Goal: Information Seeking & Learning: Understand process/instructions

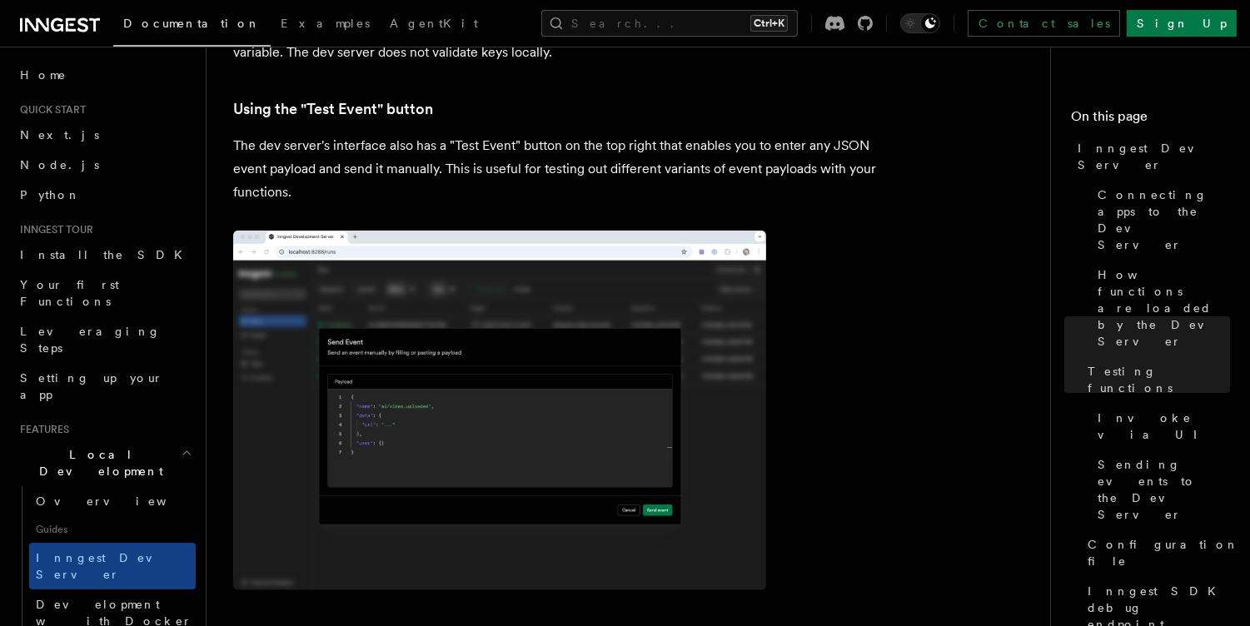
scroll to position [3902, 0]
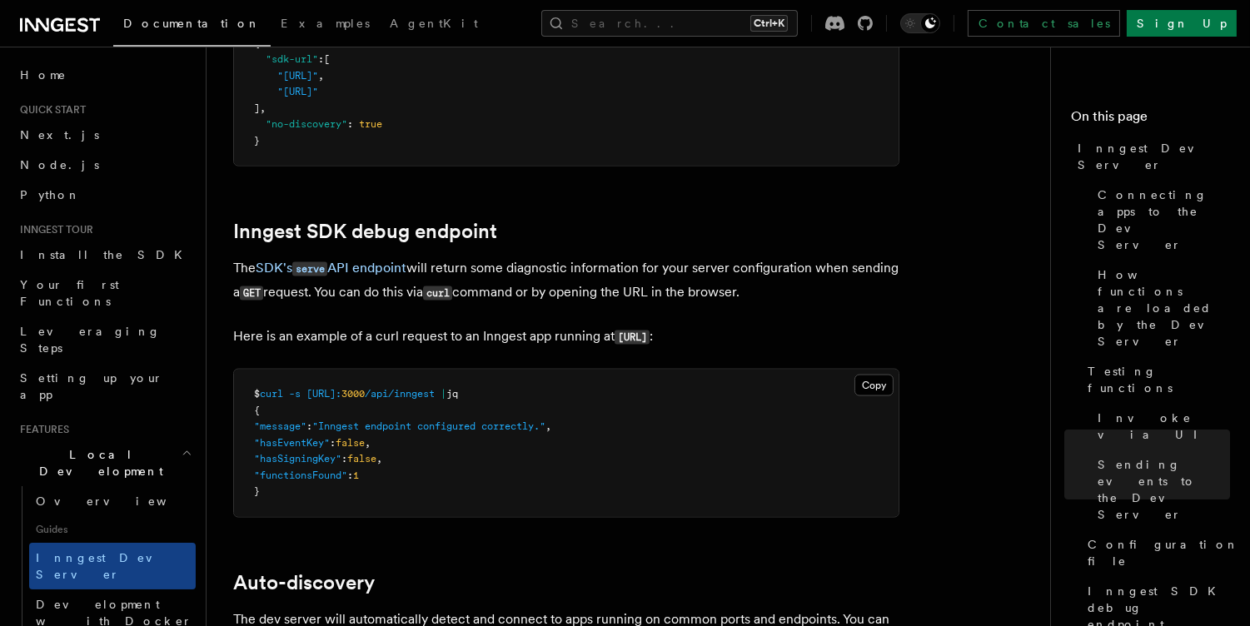
scroll to position [4642, 0]
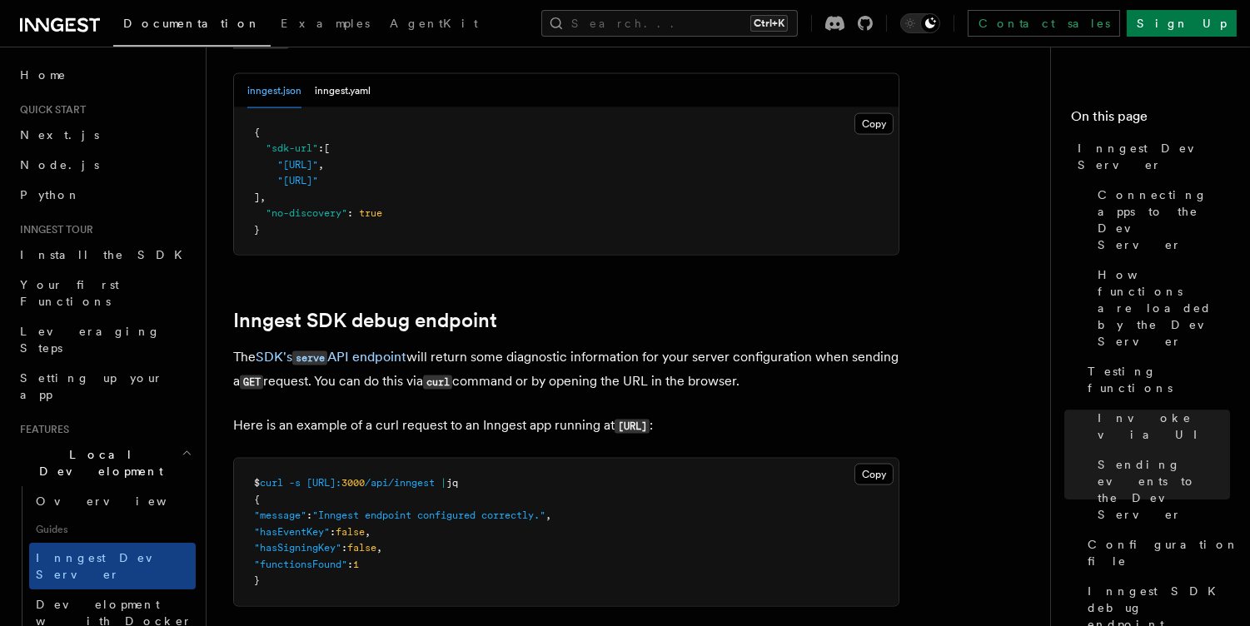
scroll to position [4550, 0]
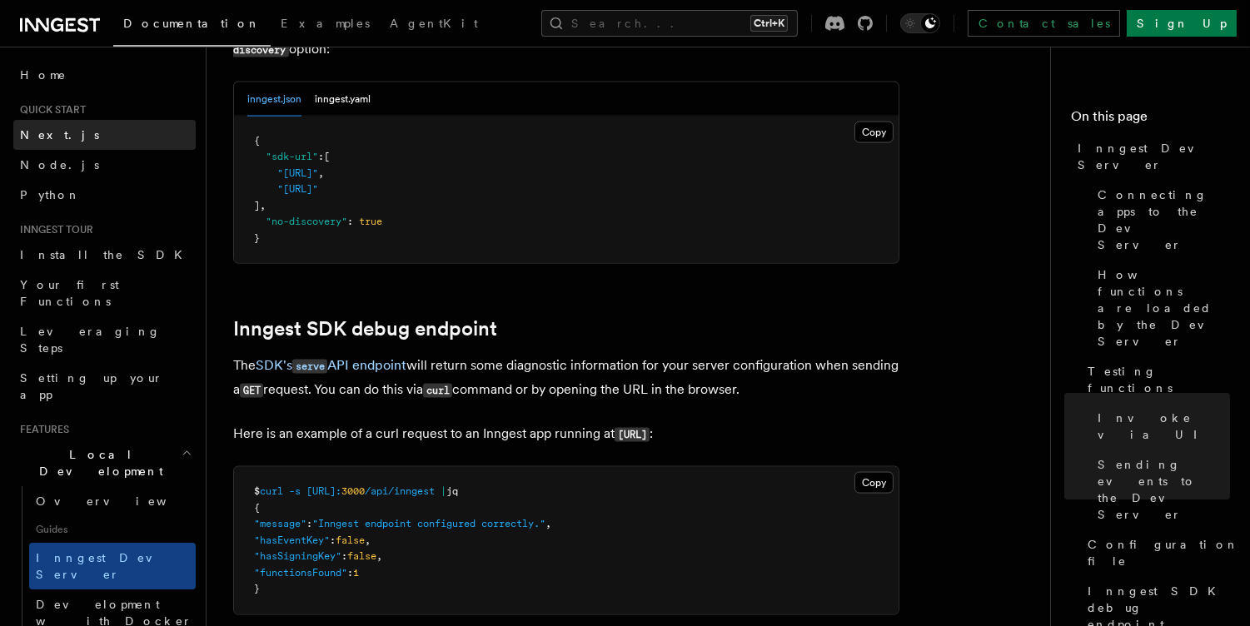
click at [52, 131] on span "Next.js" at bounding box center [59, 134] width 79 height 13
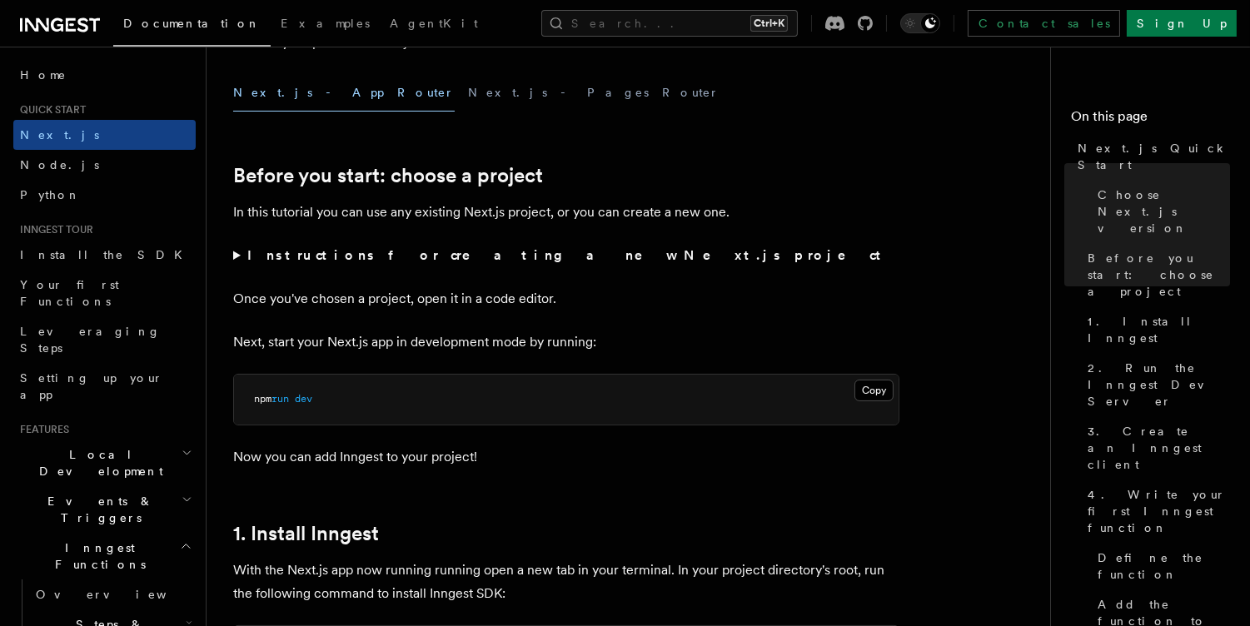
scroll to position [478, 0]
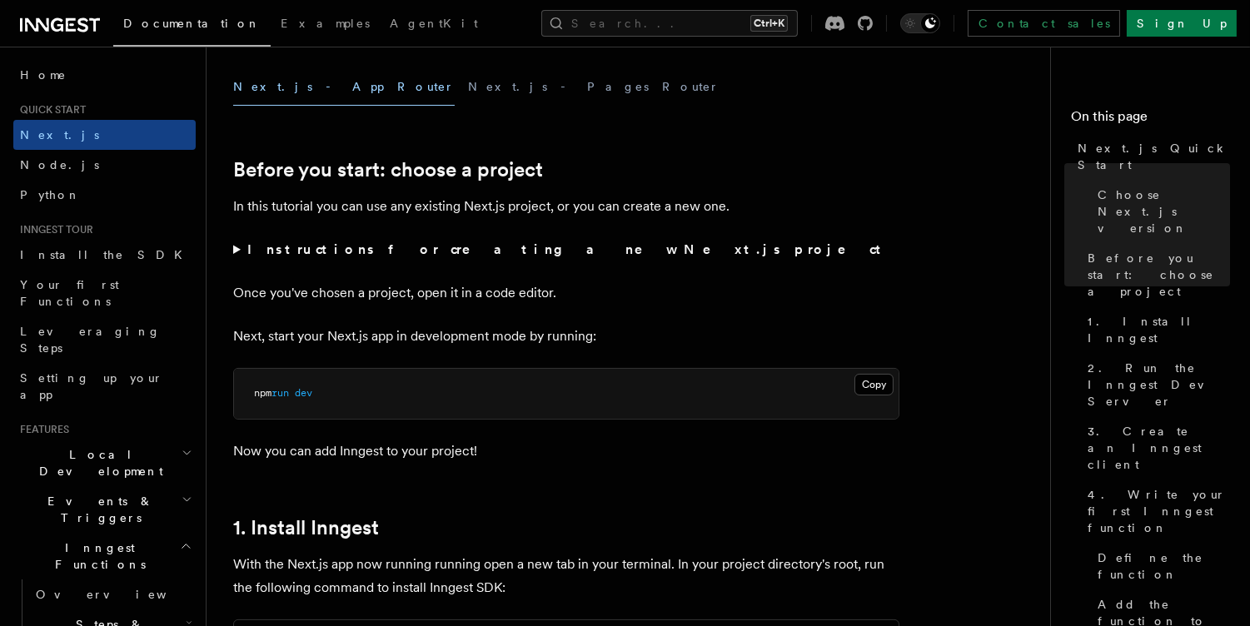
click at [237, 250] on summary "Instructions for creating a new Next.js project" at bounding box center [566, 249] width 666 height 23
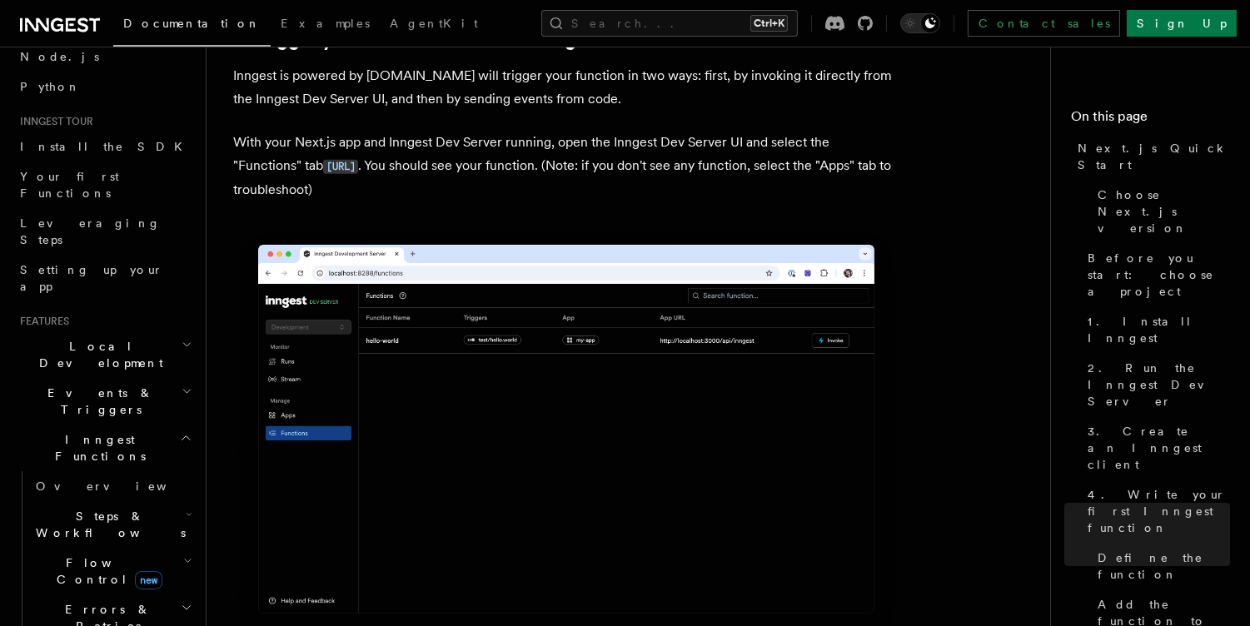
scroll to position [705, 0]
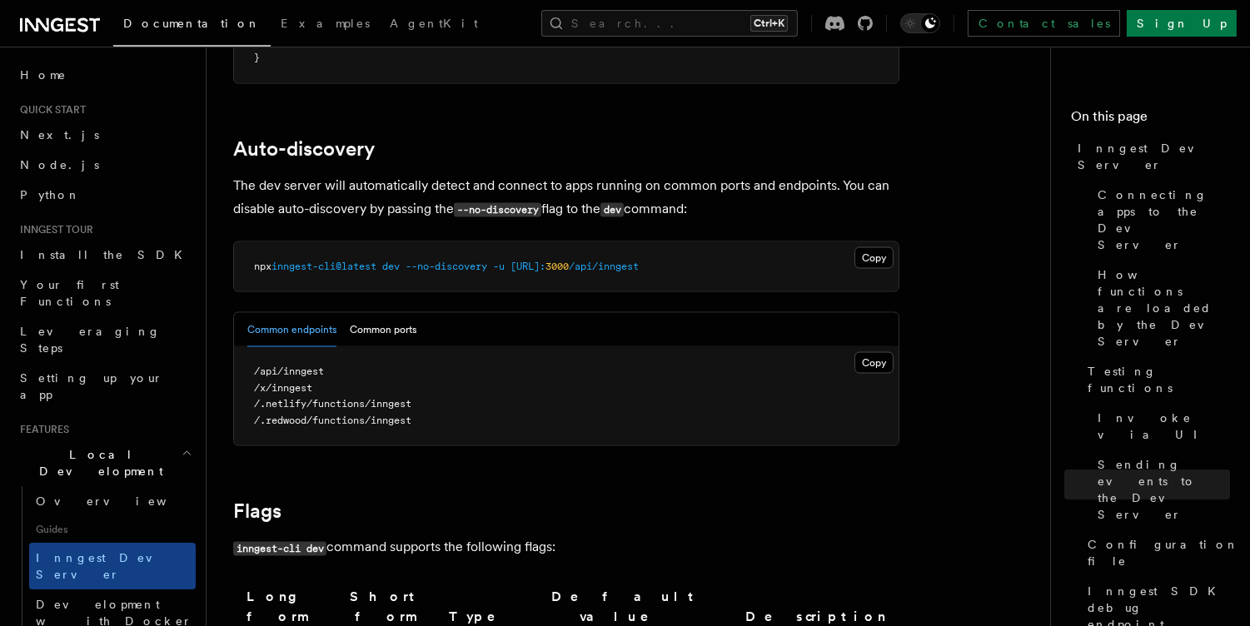
scroll to position [5075, 0]
